Goal: Information Seeking & Learning: Learn about a topic

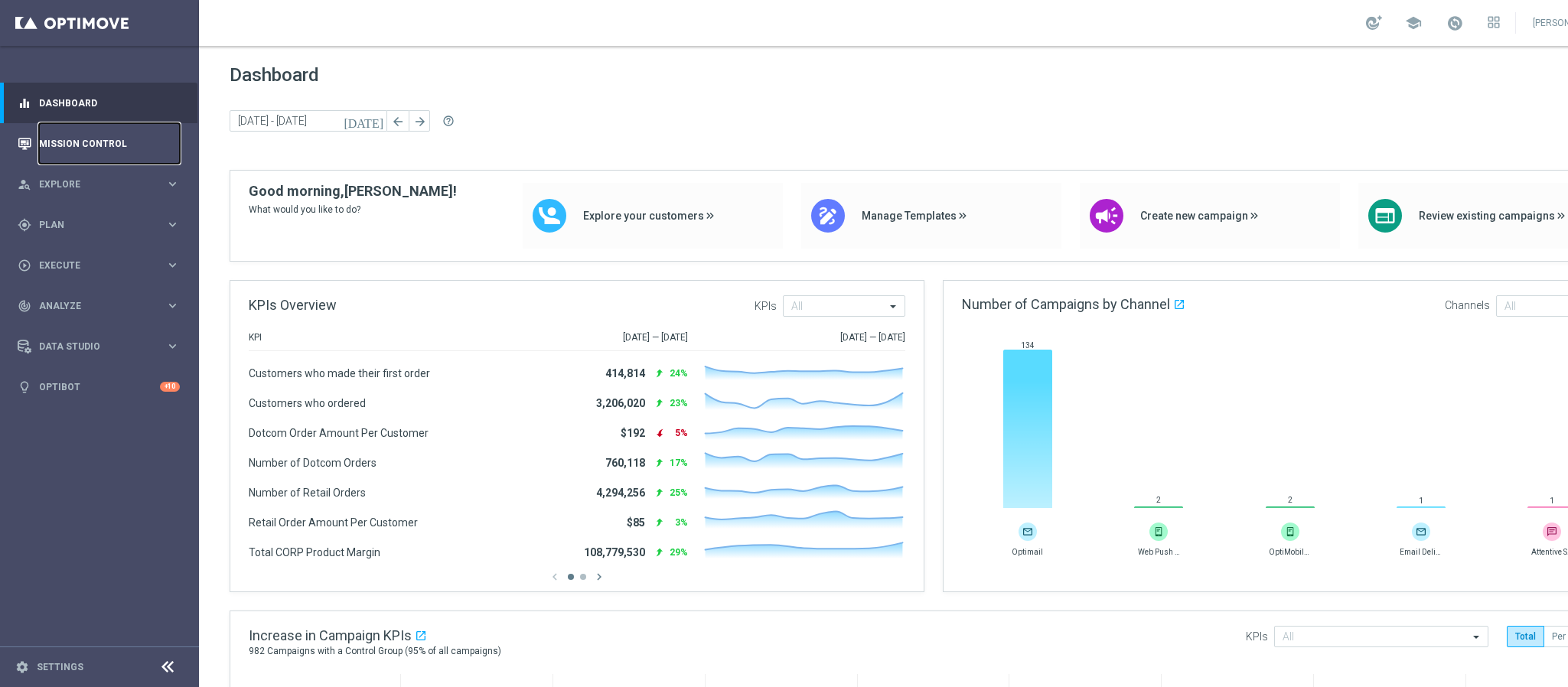
click at [110, 150] on link "Mission Control" at bounding box center [109, 143] width 141 height 41
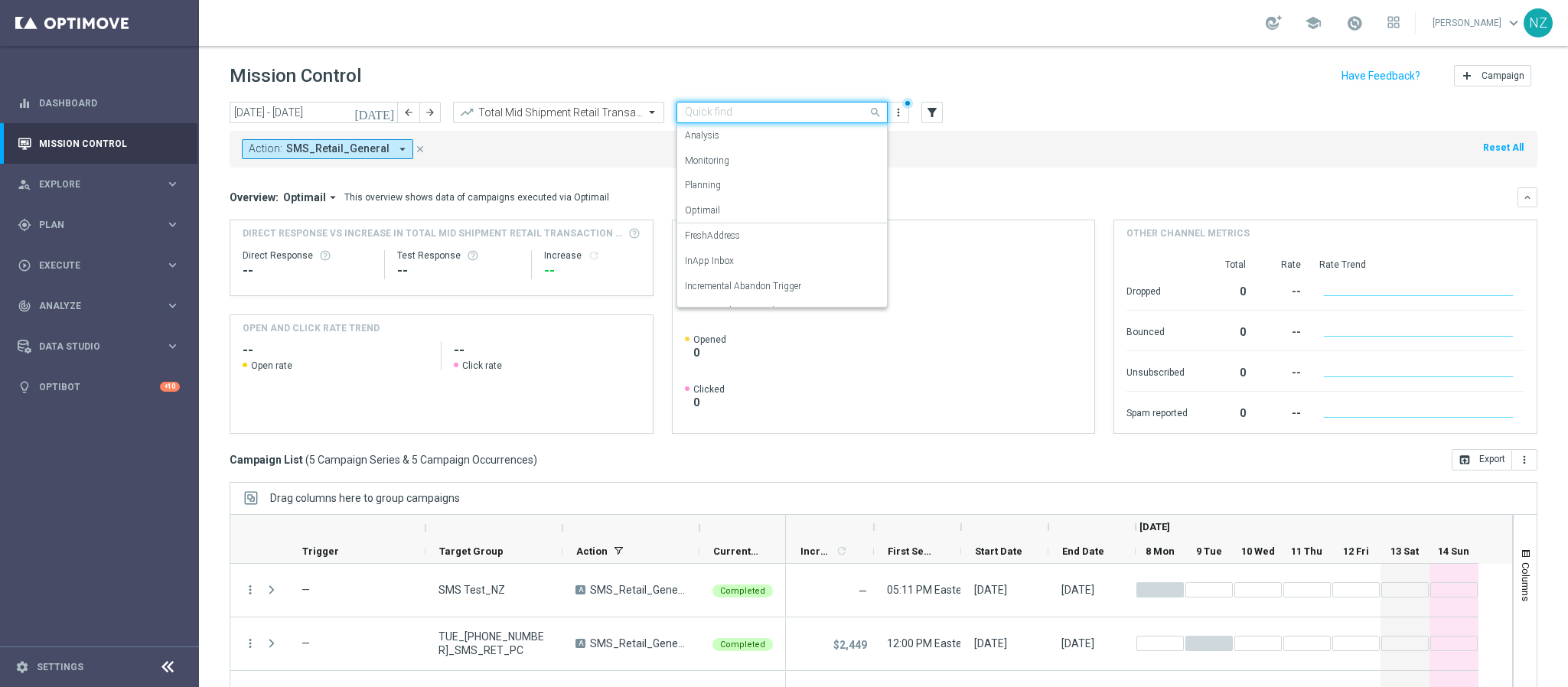
click at [778, 115] on input "text" at bounding box center [766, 113] width 164 height 13
click at [776, 216] on label "Incremental Promo Sales/Margin" at bounding box center [750, 217] width 131 height 13
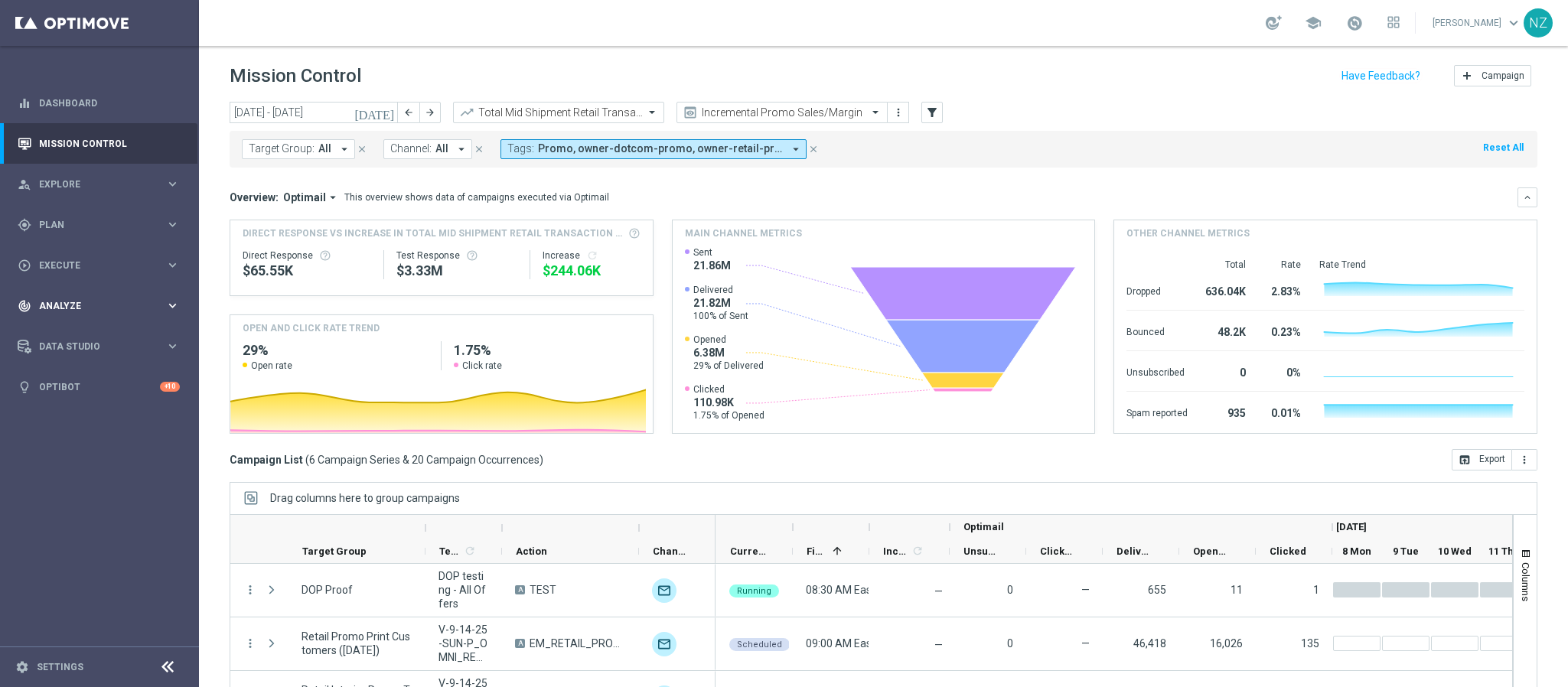
click at [86, 308] on span "Analyze" at bounding box center [102, 306] width 127 height 10
click at [106, 452] on span "BI Studio" at bounding box center [95, 452] width 109 height 10
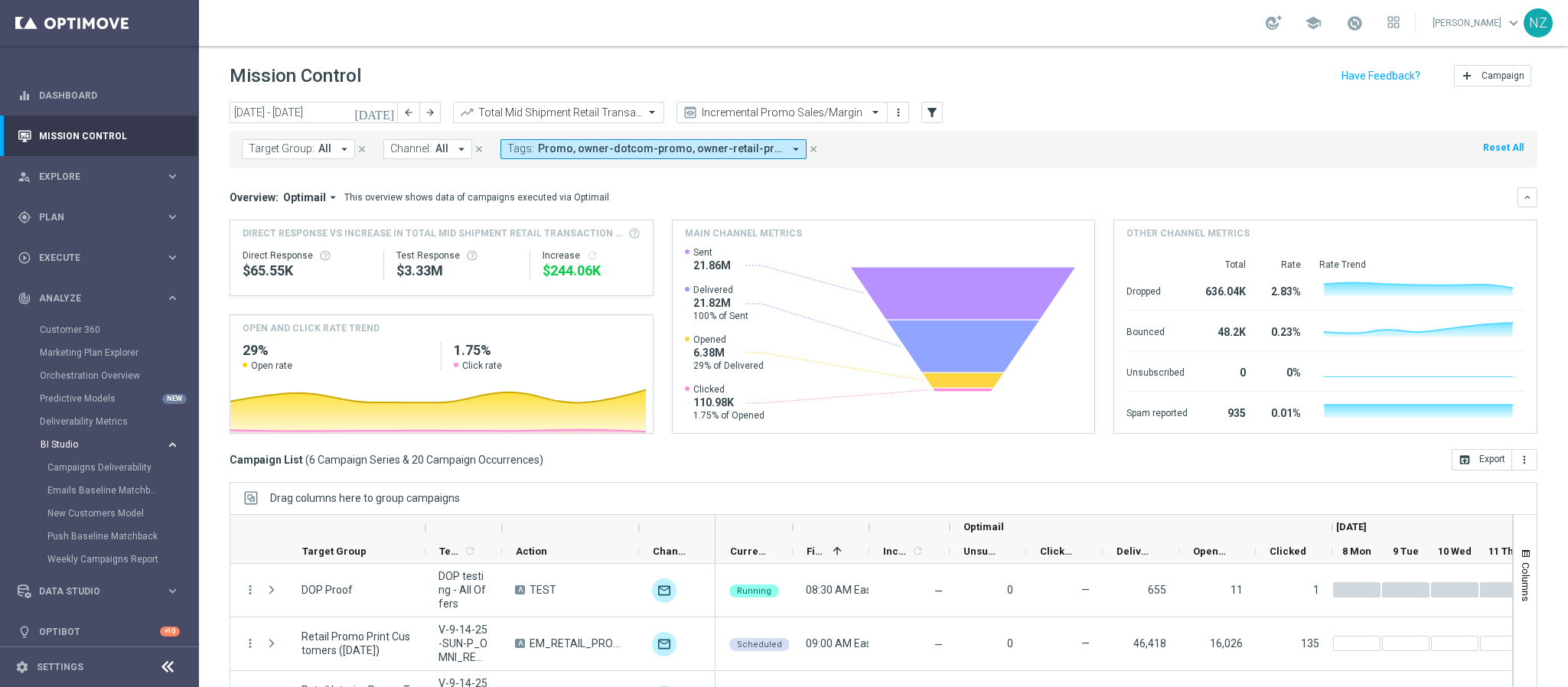
scroll to position [10, 0]
click at [106, 457] on link "Emails Baseline Matchback" at bounding box center [103, 489] width 112 height 12
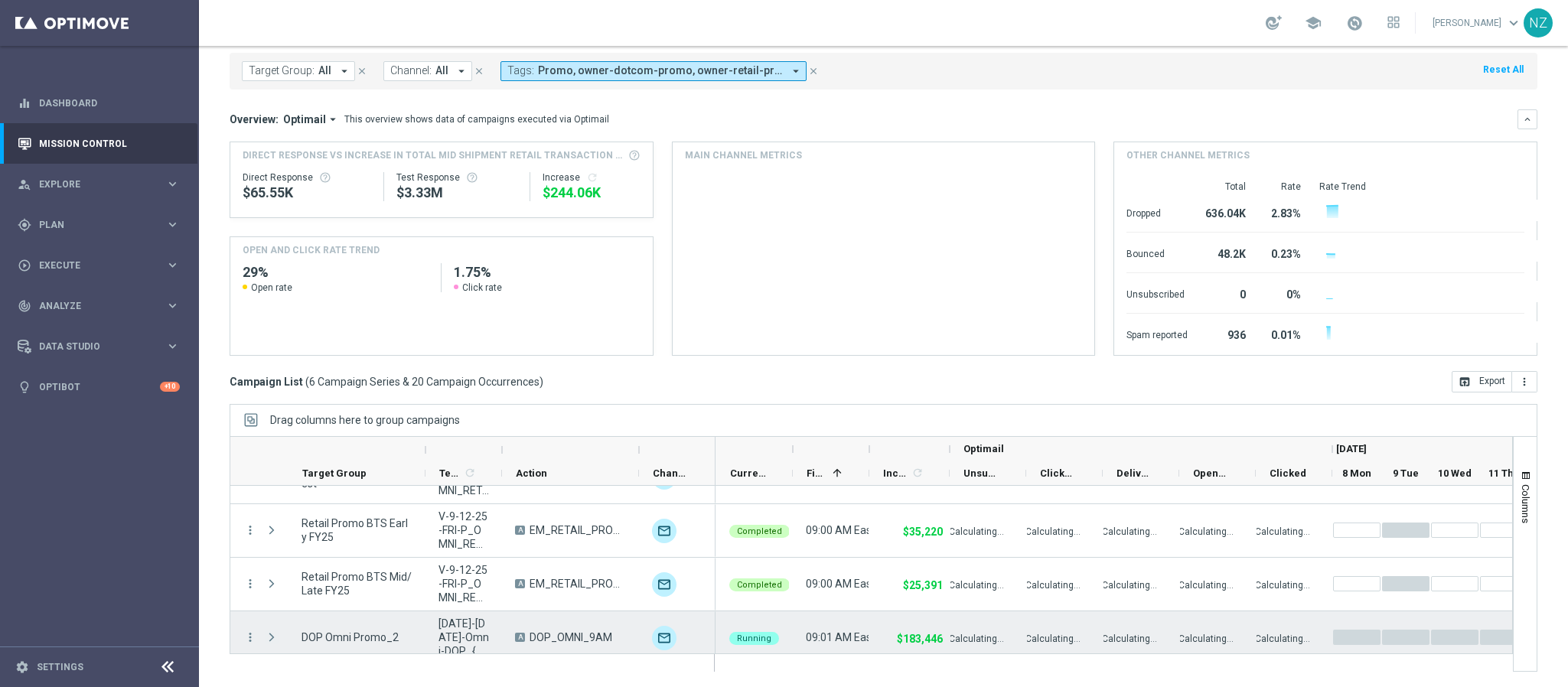
scroll to position [154, 0]
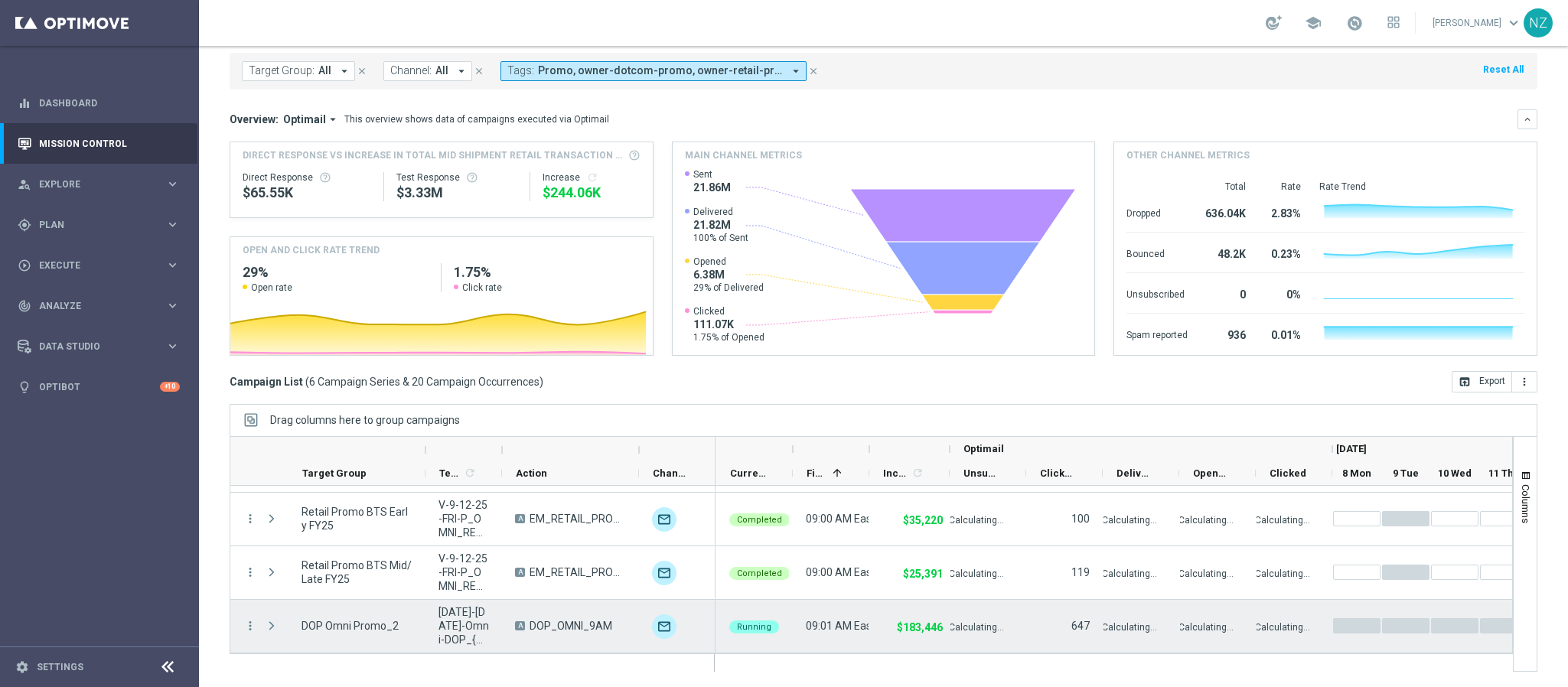
click at [269, 629] on span "Press SPACE to select this row." at bounding box center [272, 625] width 14 height 12
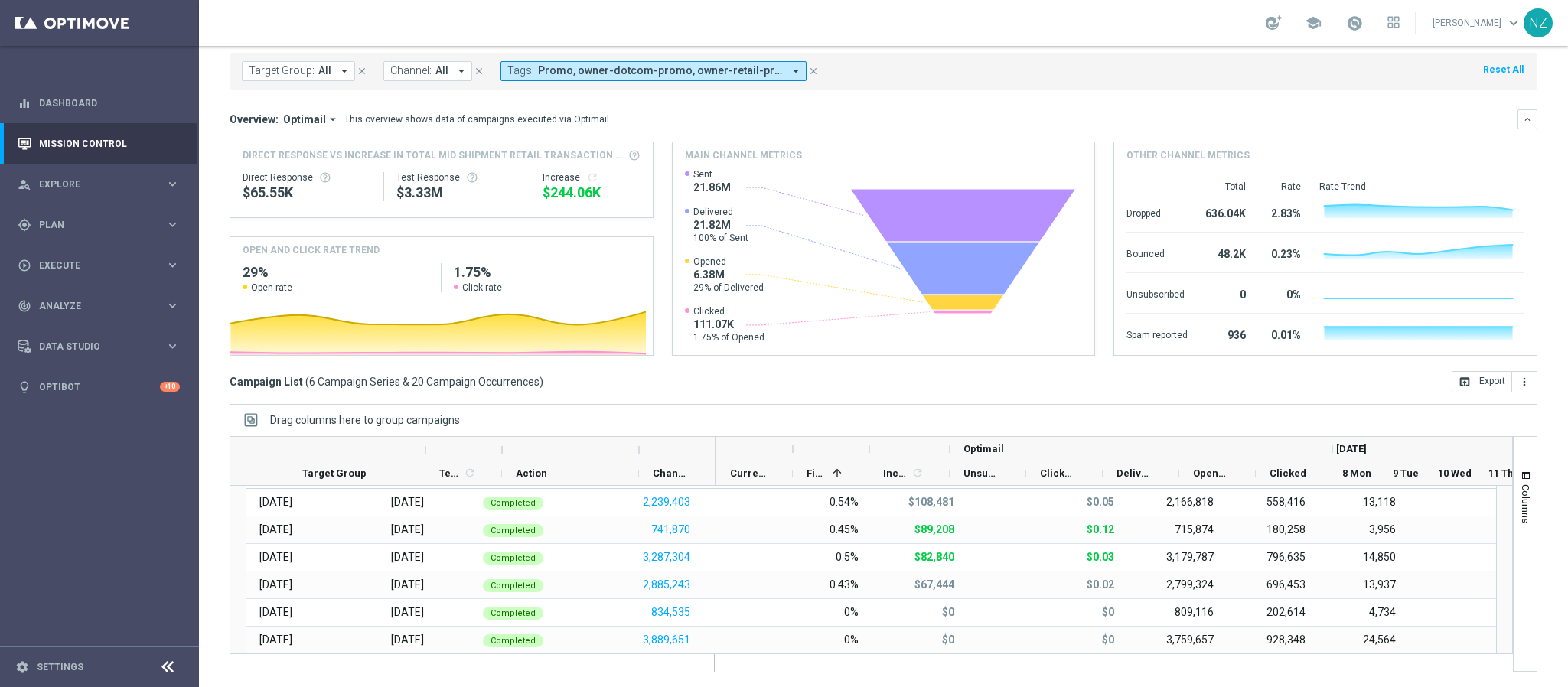
scroll to position [0, 0]
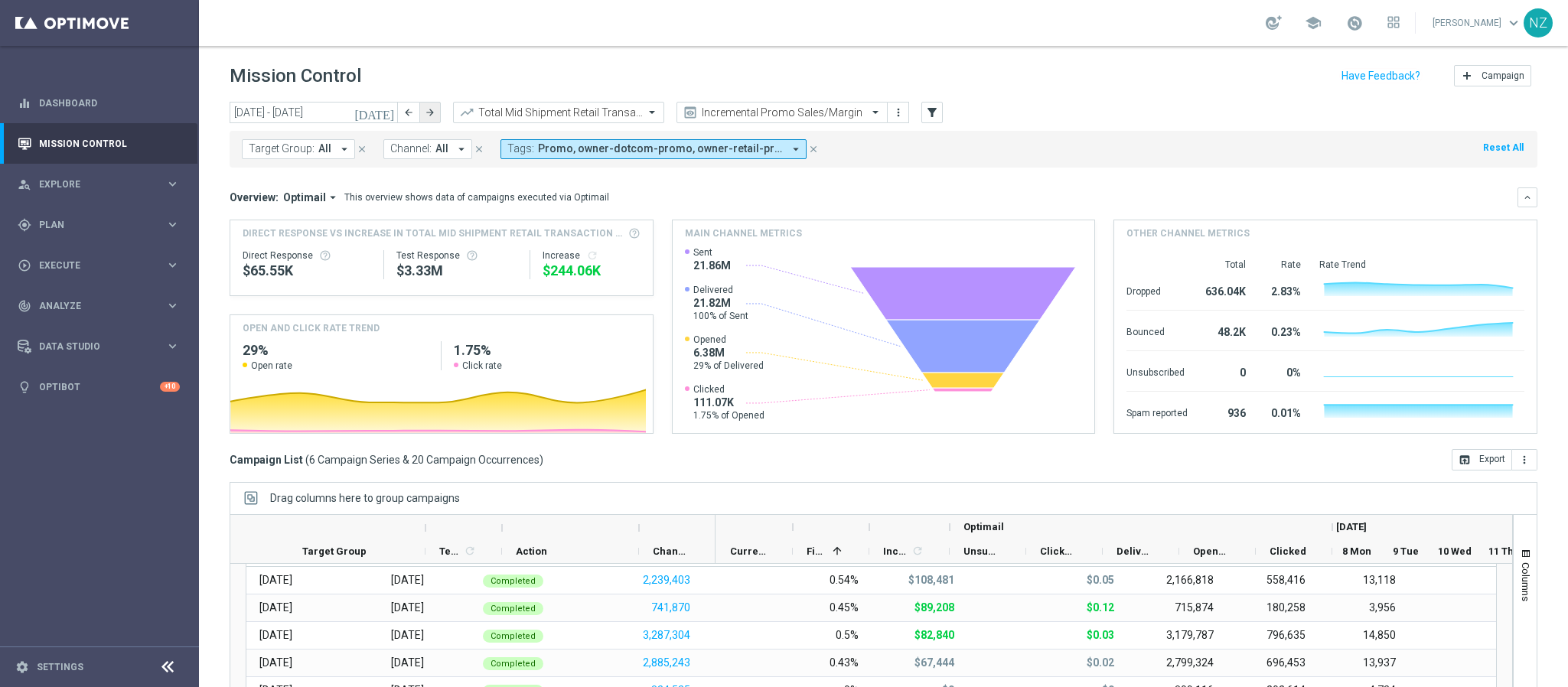
click at [427, 113] on icon "arrow_forward" at bounding box center [430, 112] width 10 height 10
type input "15 Sep 2025 - 21 Sep 2025"
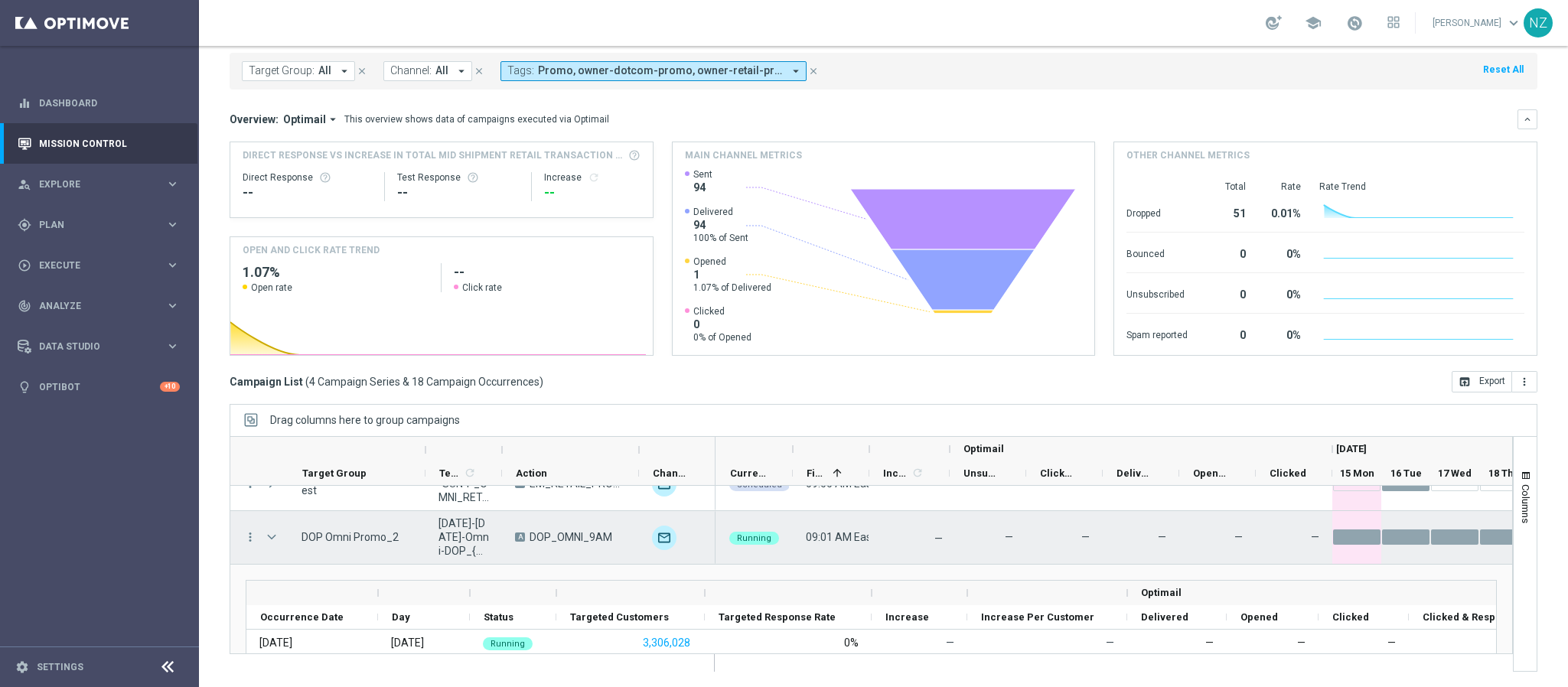
scroll to position [115, 0]
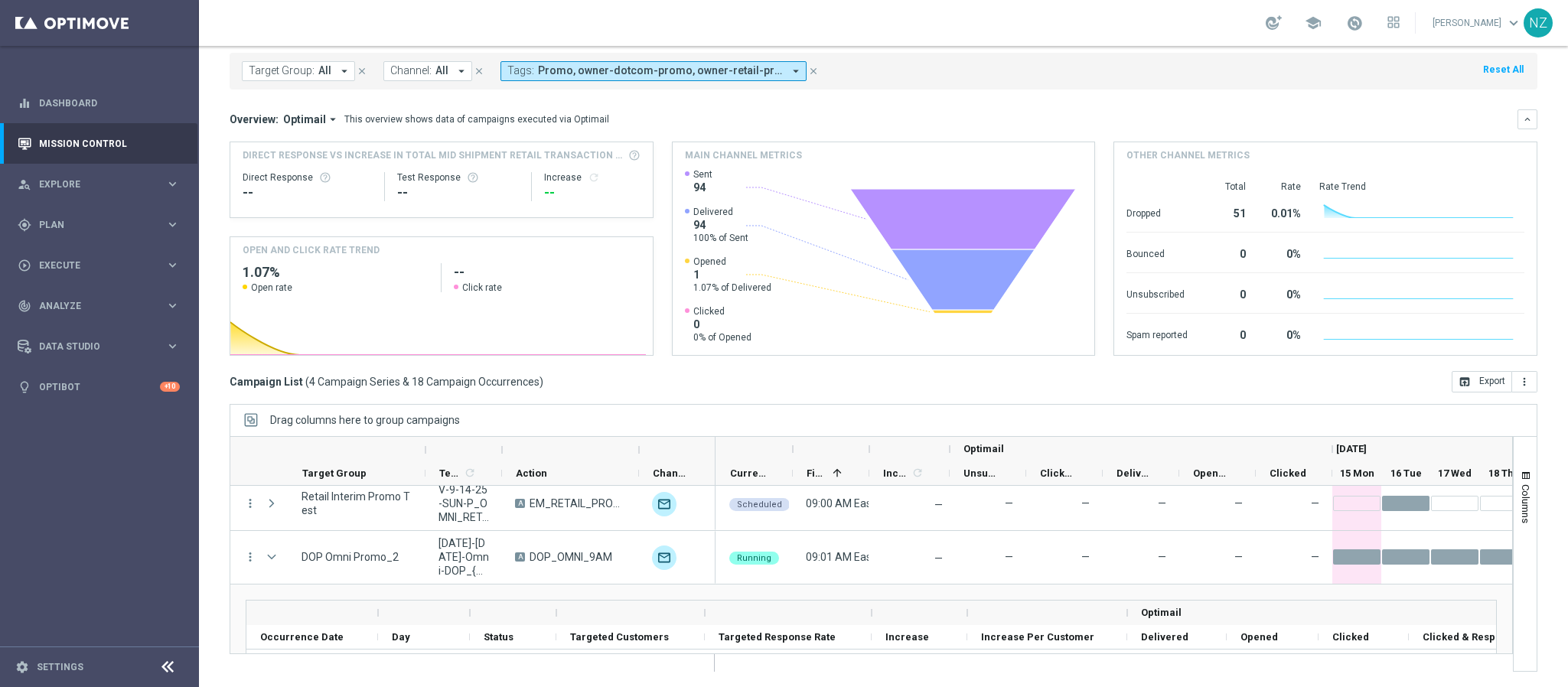
click at [211, 450] on div "today 15 Sep 2025 - 21 Sep 2025 arrow_back arrow_forward Total Mid Shipment Ret…" at bounding box center [883, 309] width 1369 height 572
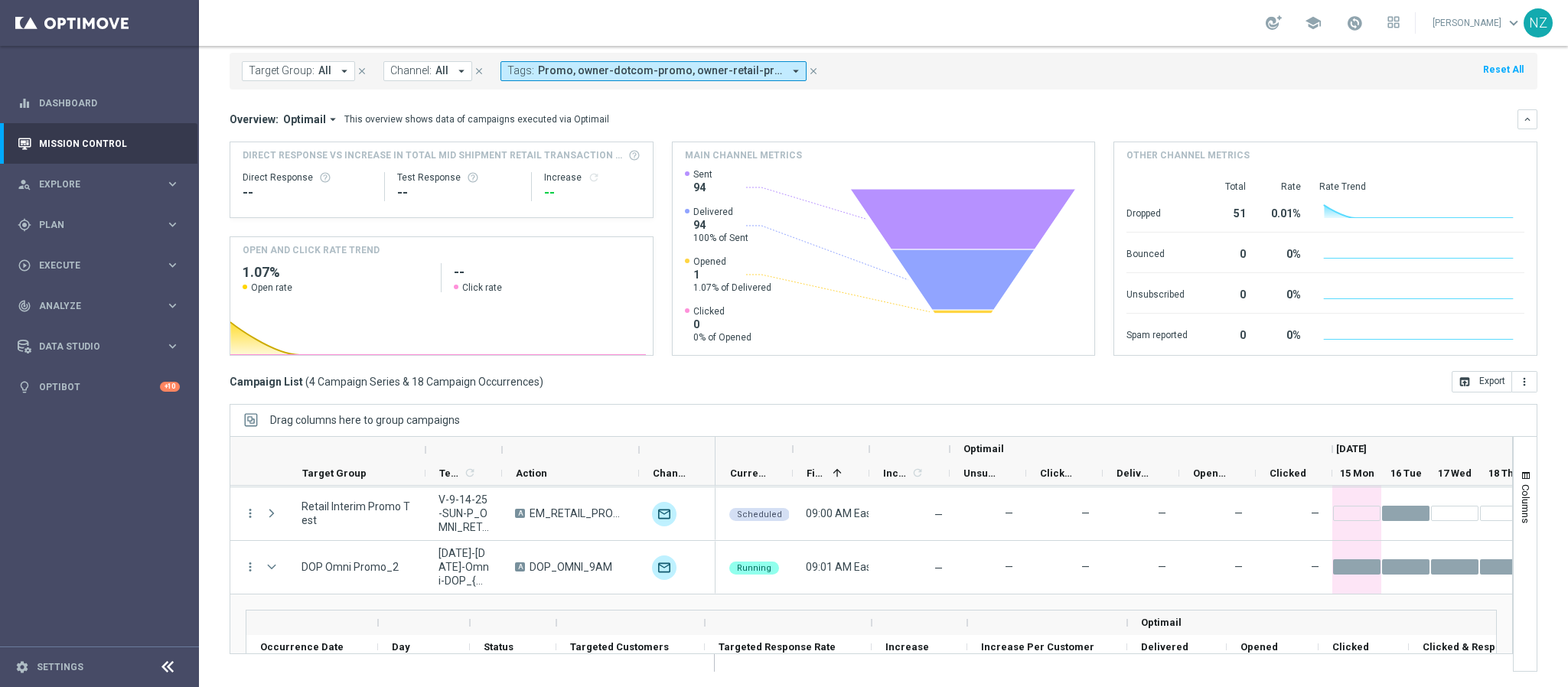
scroll to position [335, 0]
